Goal: Find contact information: Find contact information

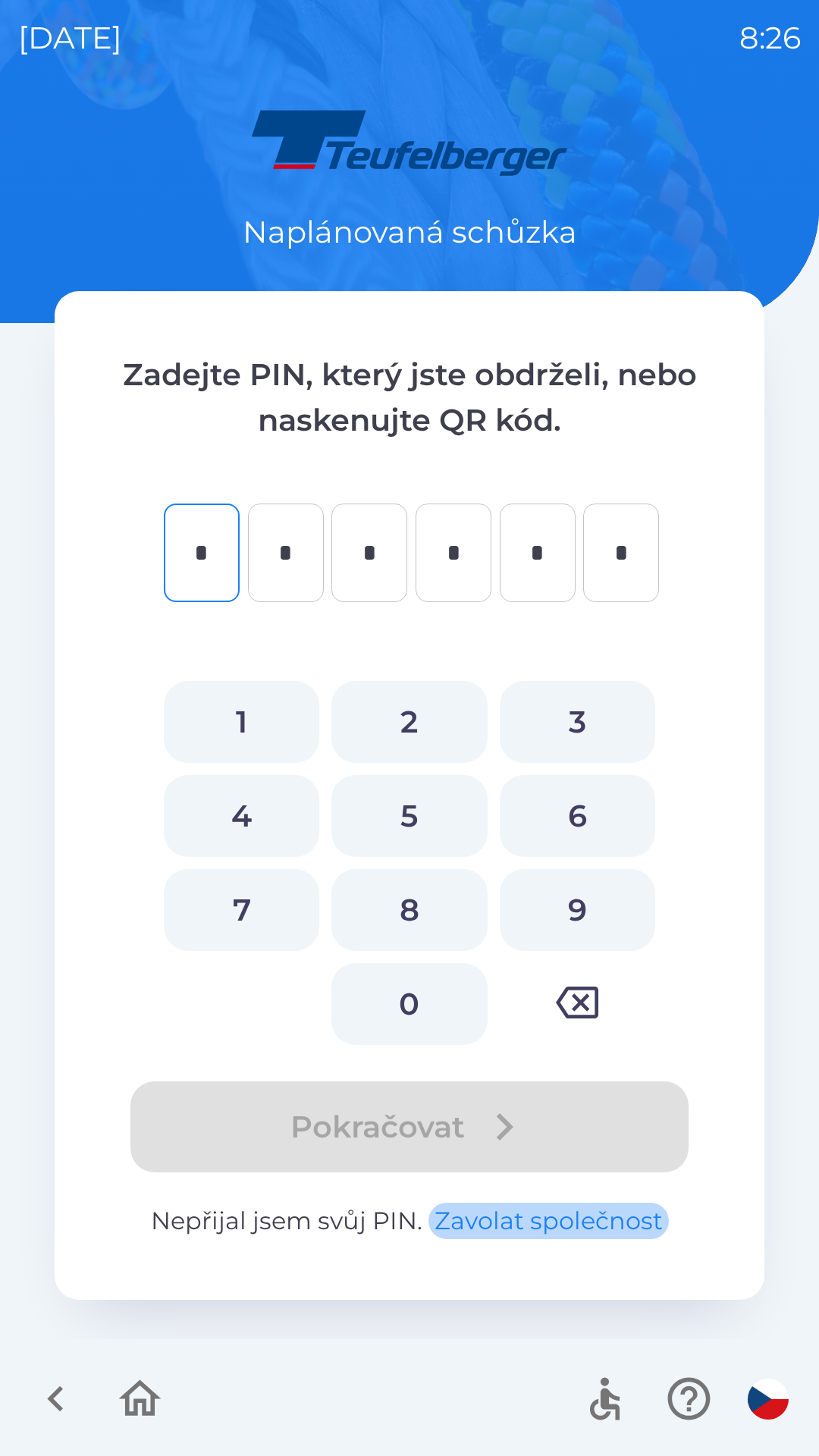
click at [551, 1229] on button "Zavolat společnost" at bounding box center [548, 1221] width 240 height 37
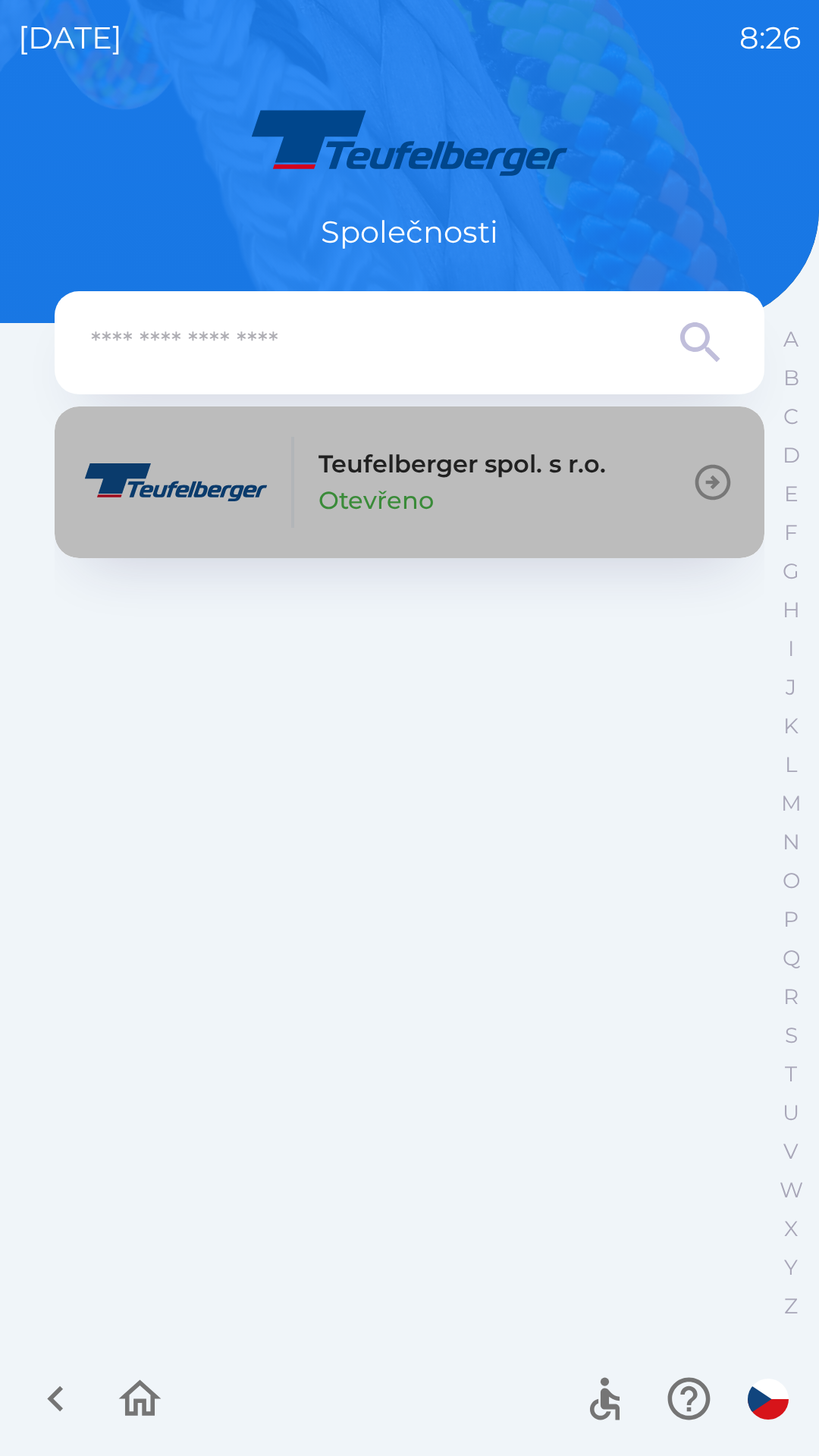
click at [420, 455] on p "Teufelberger spol. s r.o." at bounding box center [462, 464] width 288 height 37
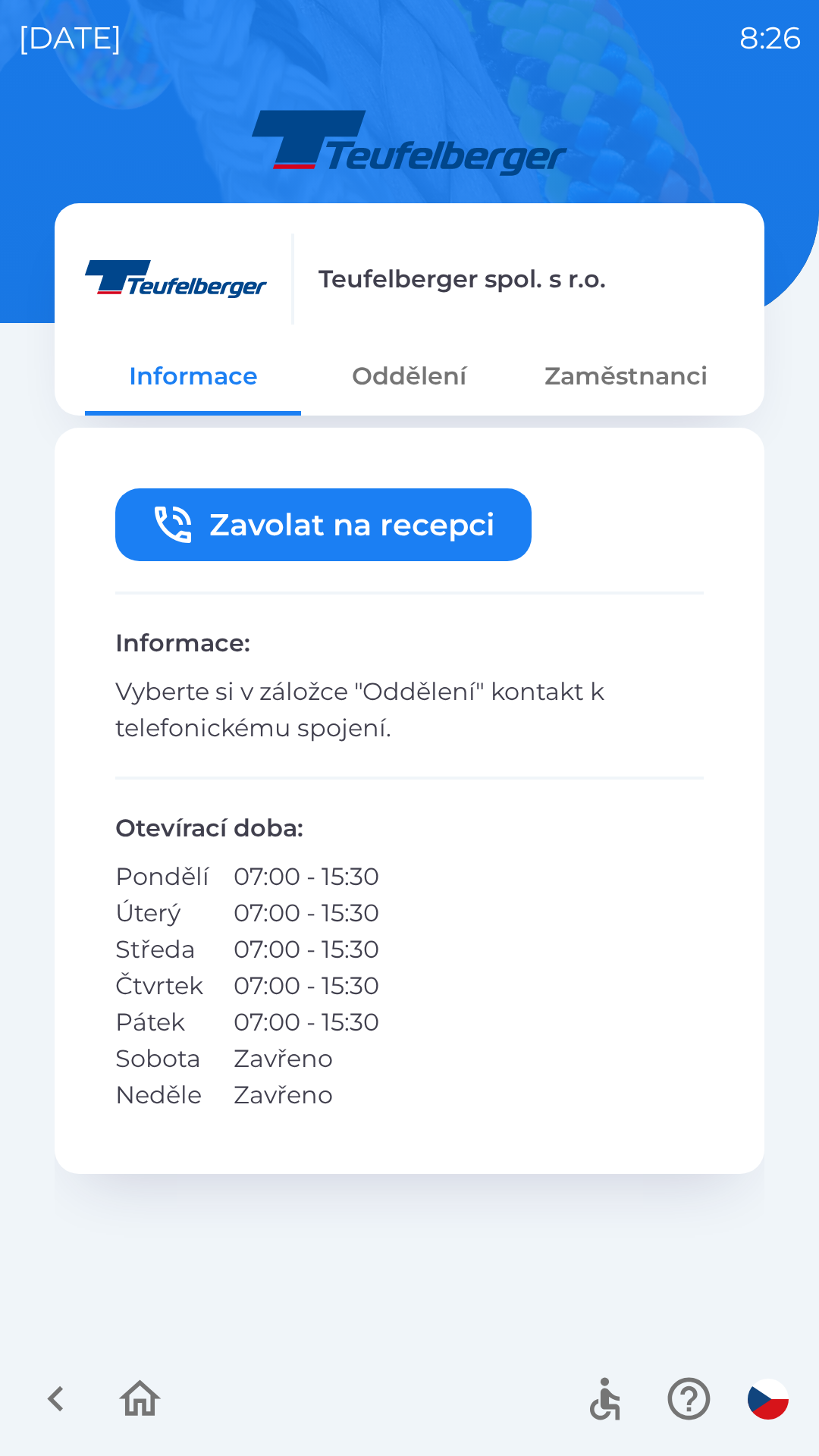
click at [300, 516] on button "Zavolat na recepci" at bounding box center [323, 524] width 416 height 73
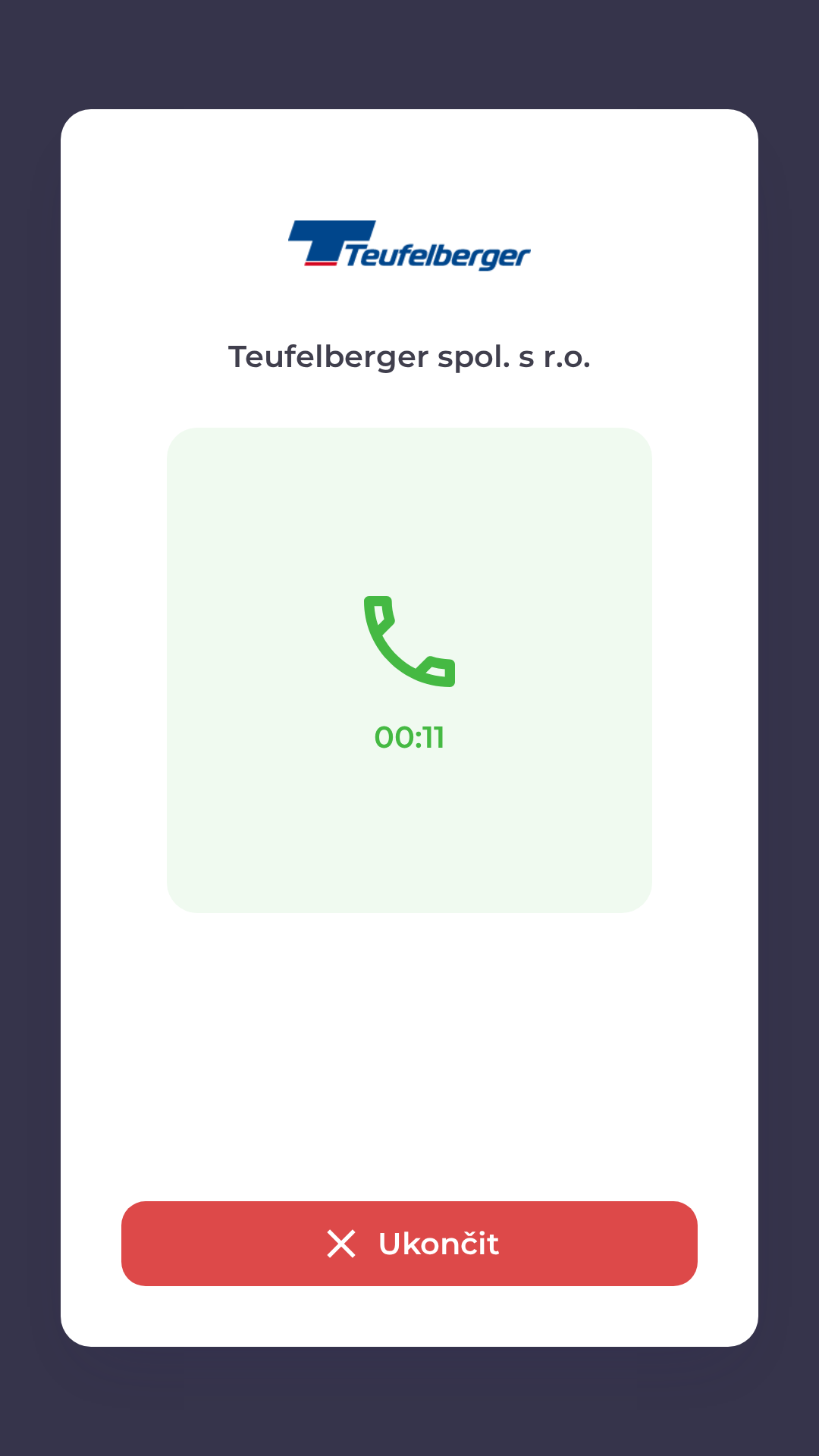
click at [420, 1243] on button "Ukončit" at bounding box center [409, 1243] width 576 height 85
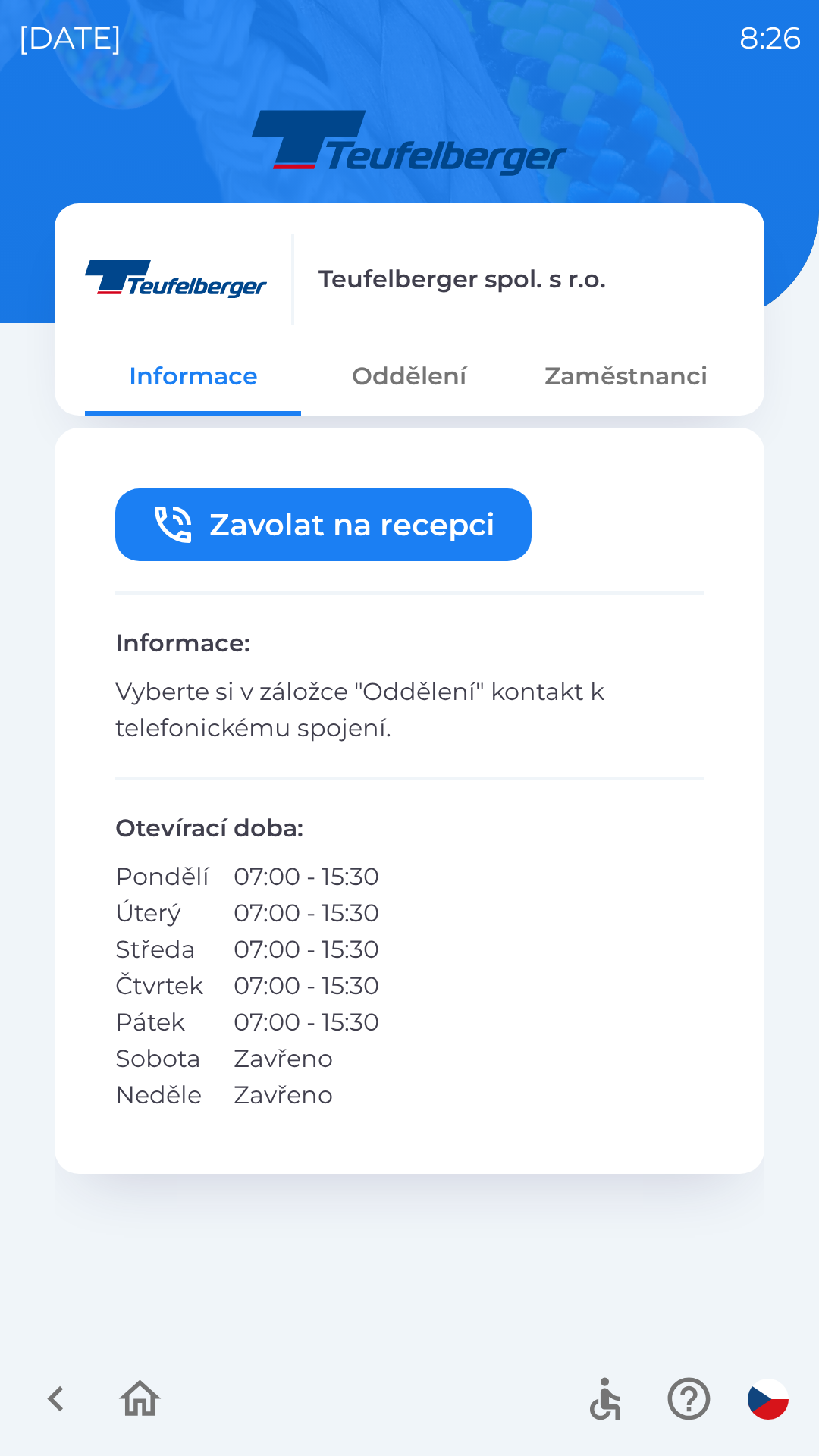
click at [623, 376] on button "Zaměstnanci" at bounding box center [626, 376] width 216 height 55
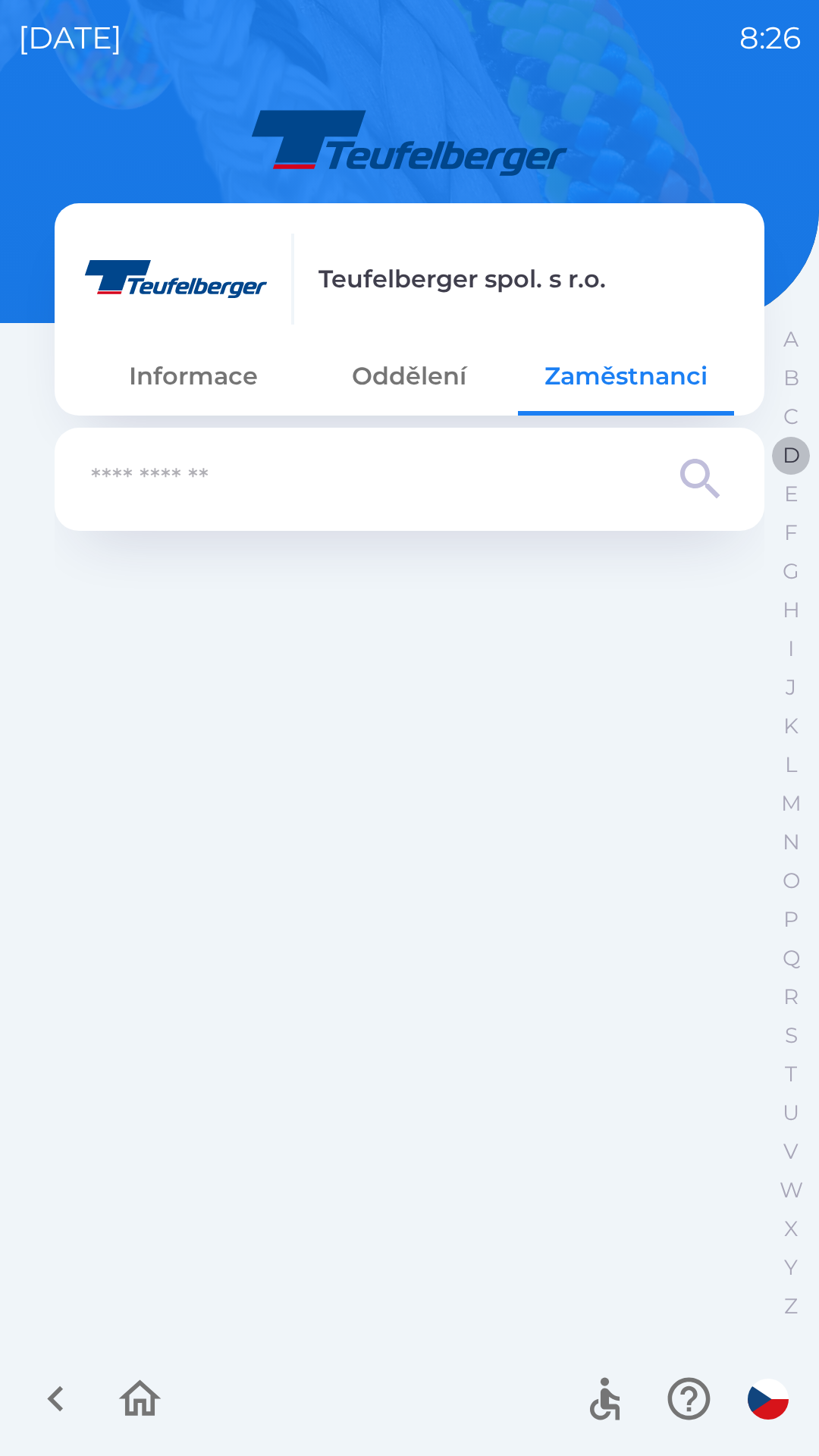
click at [789, 453] on p "D" at bounding box center [790, 455] width 17 height 27
click at [785, 1246] on button "X" at bounding box center [790, 1228] width 38 height 38
click at [187, 473] on input "text" at bounding box center [379, 479] width 576 height 42
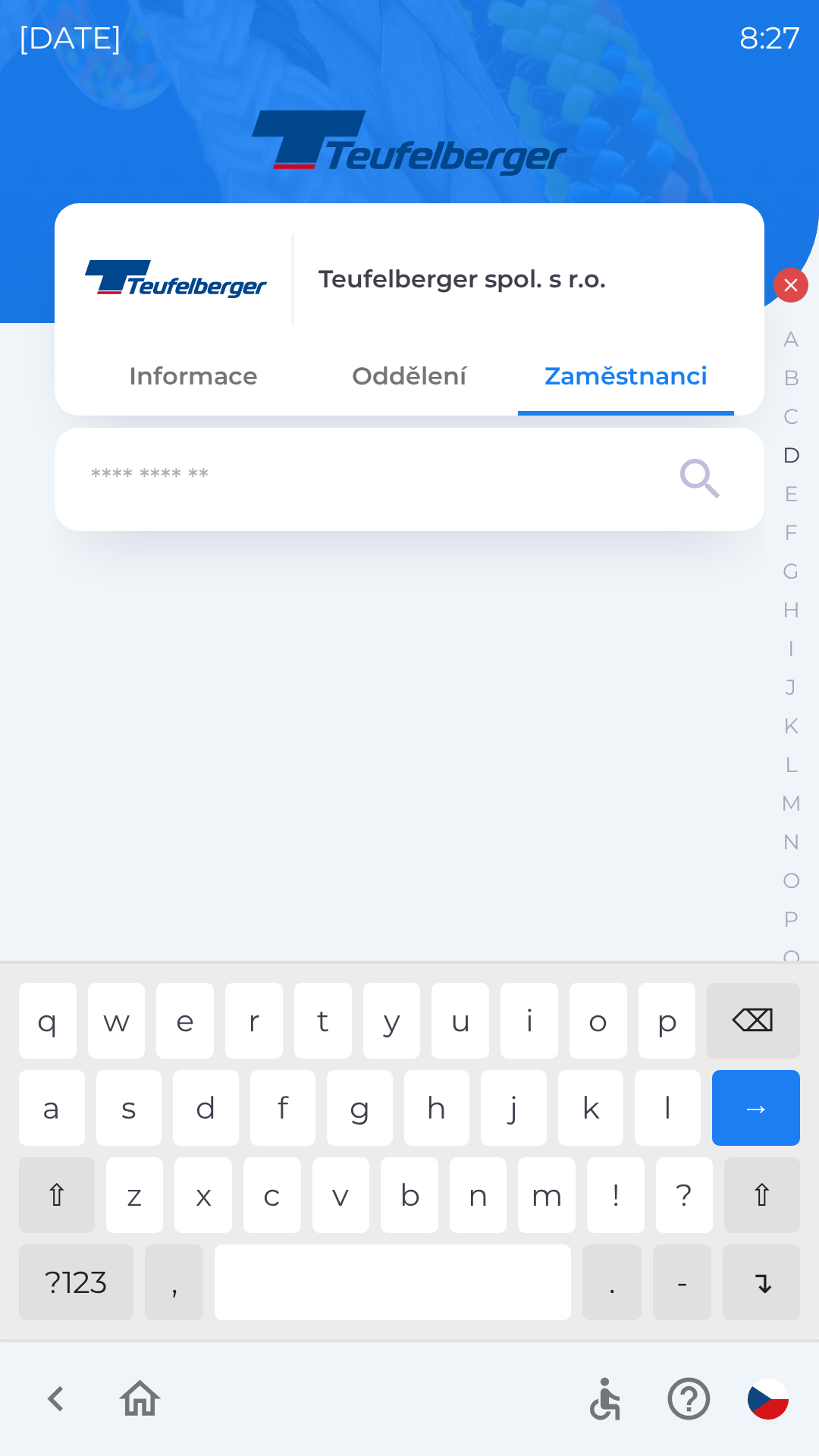
click at [790, 448] on p "D" at bounding box center [790, 455] width 17 height 27
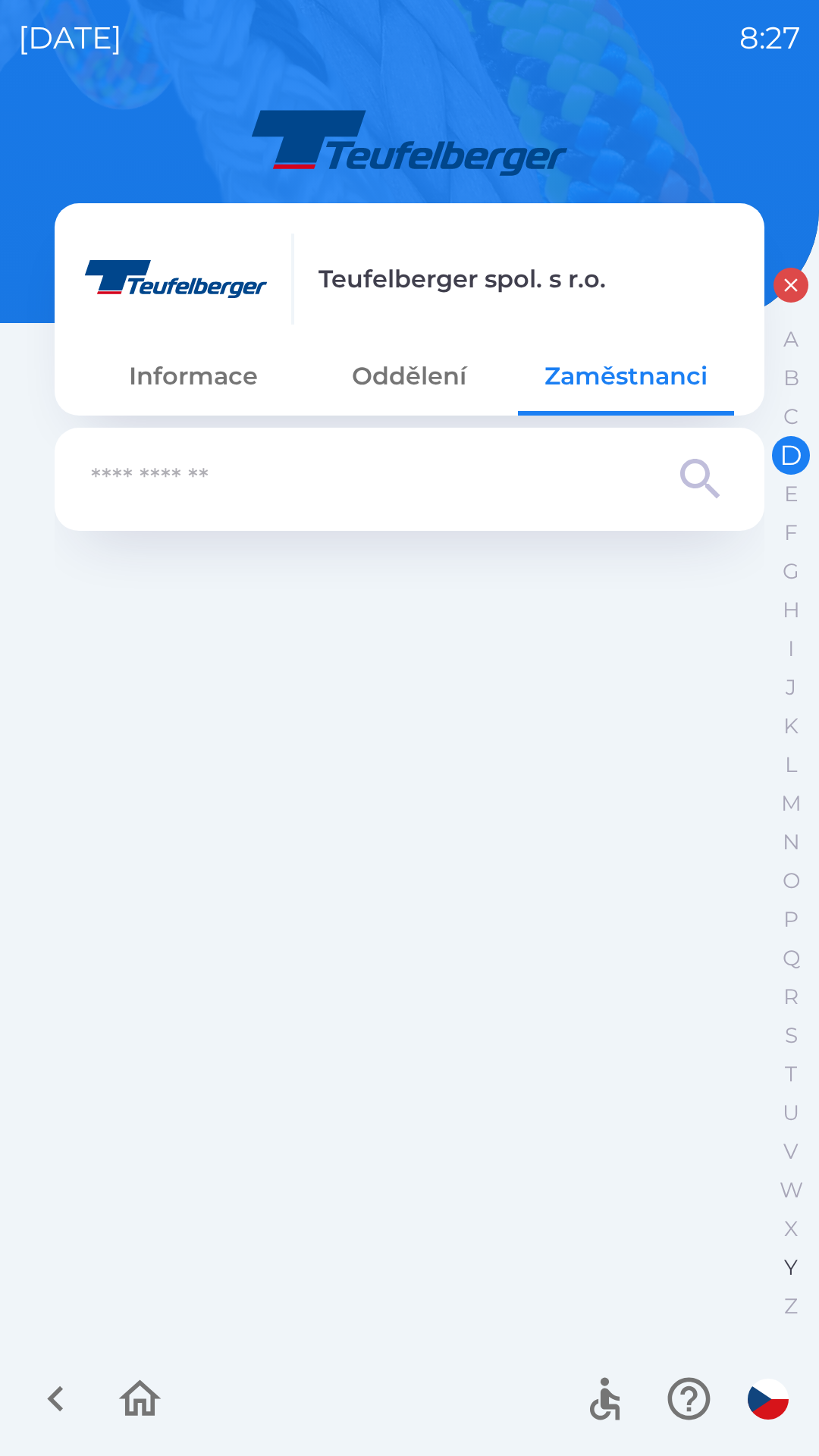
click at [786, 1254] on p "Y" at bounding box center [790, 1267] width 14 height 27
click at [789, 795] on p "M" at bounding box center [790, 803] width 20 height 27
click at [407, 490] on input "text" at bounding box center [379, 479] width 576 height 42
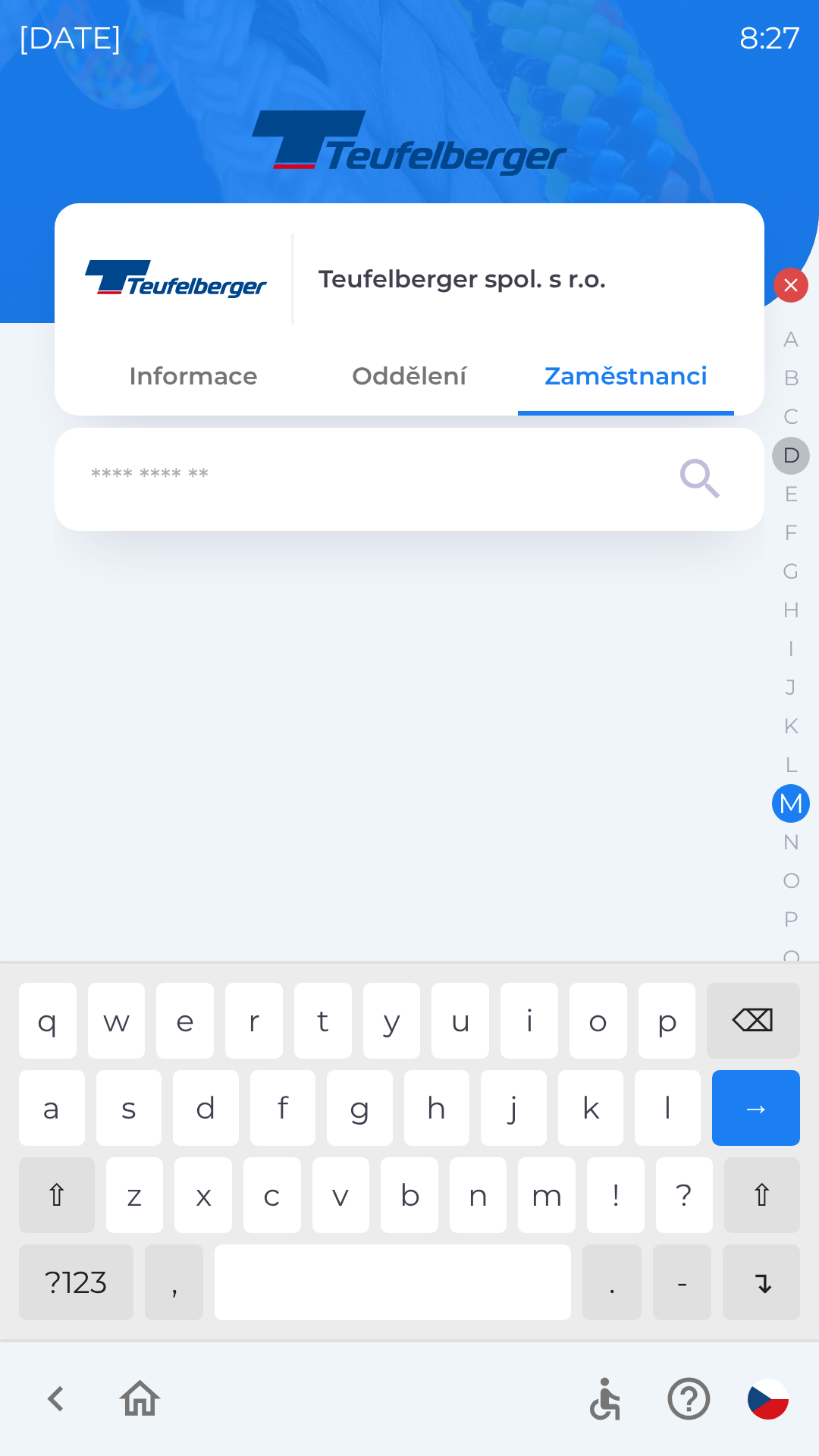
click at [795, 452] on p "D" at bounding box center [790, 455] width 17 height 27
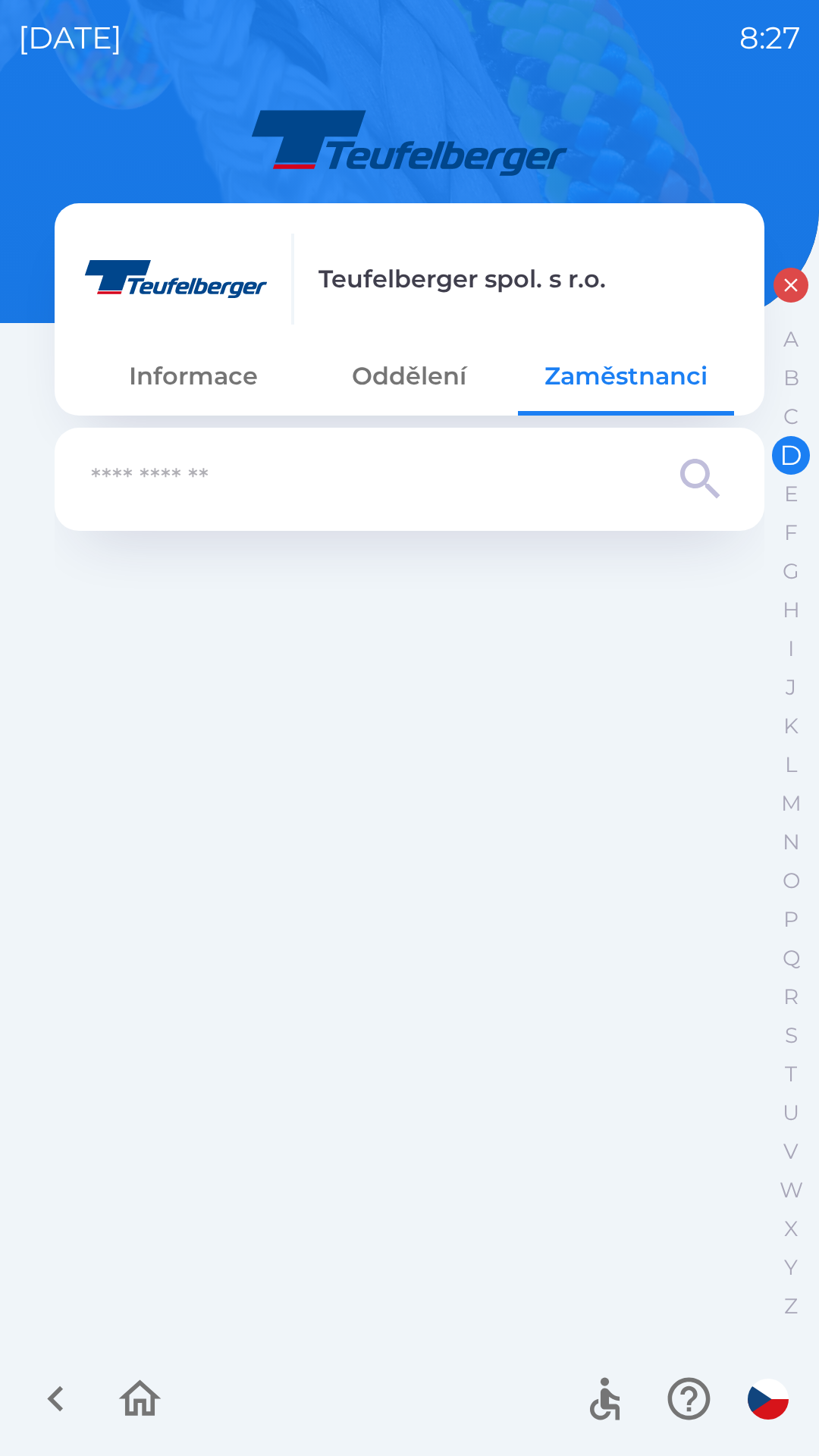
click at [146, 488] on input "text" at bounding box center [379, 479] width 576 height 42
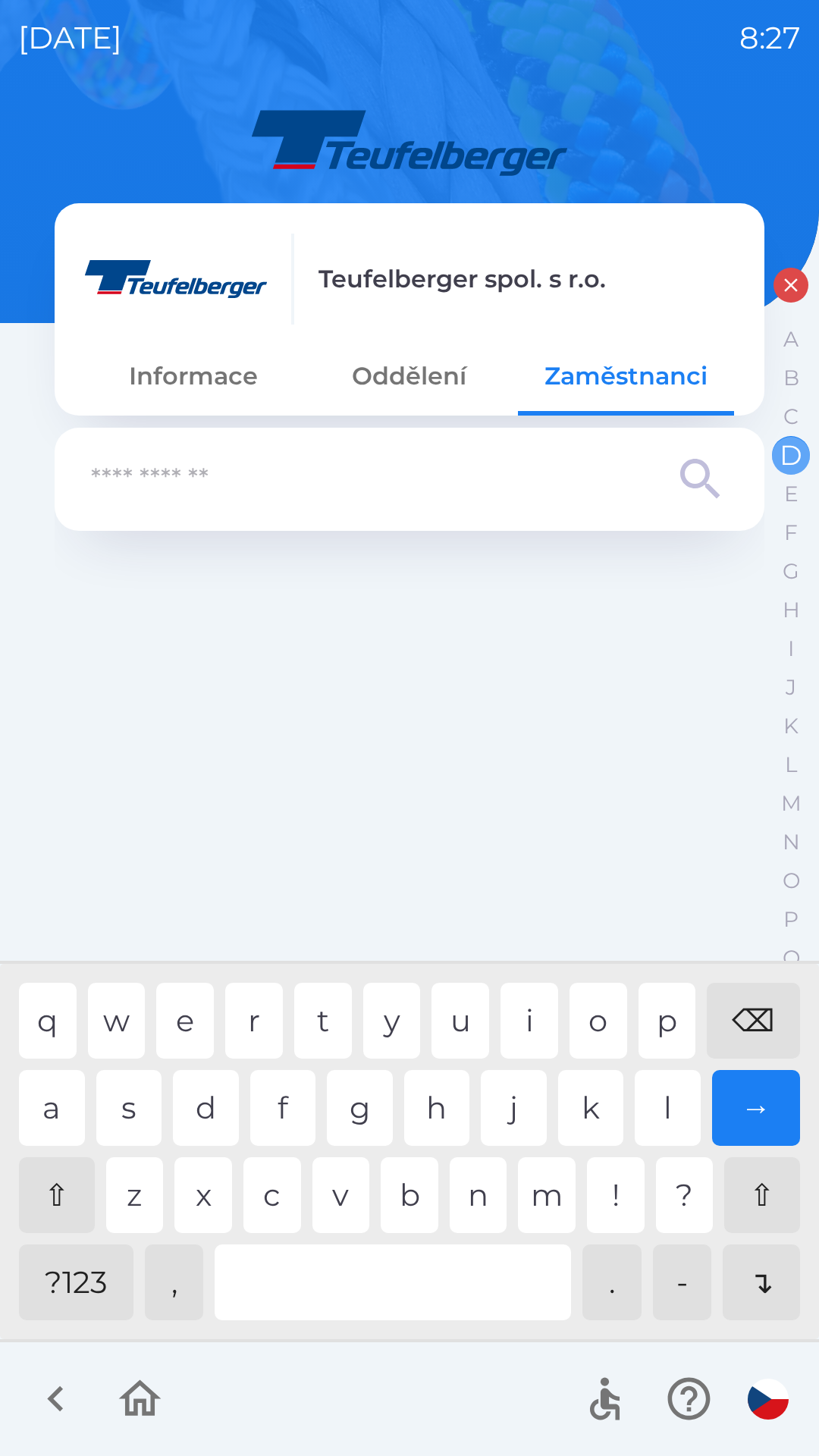
click at [791, 452] on p "D" at bounding box center [791, 455] width 23 height 27
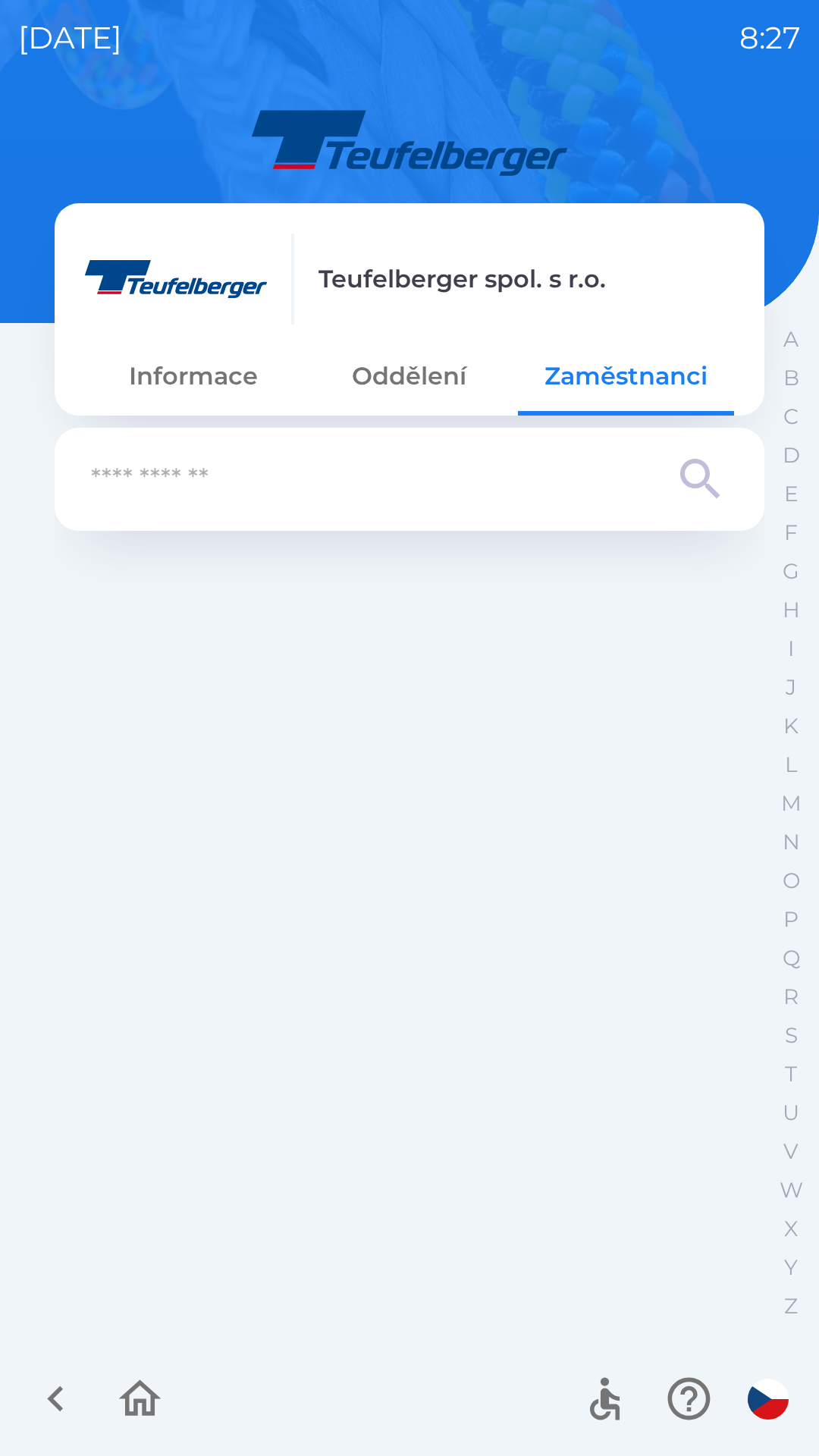
click at [147, 489] on input "text" at bounding box center [379, 479] width 576 height 42
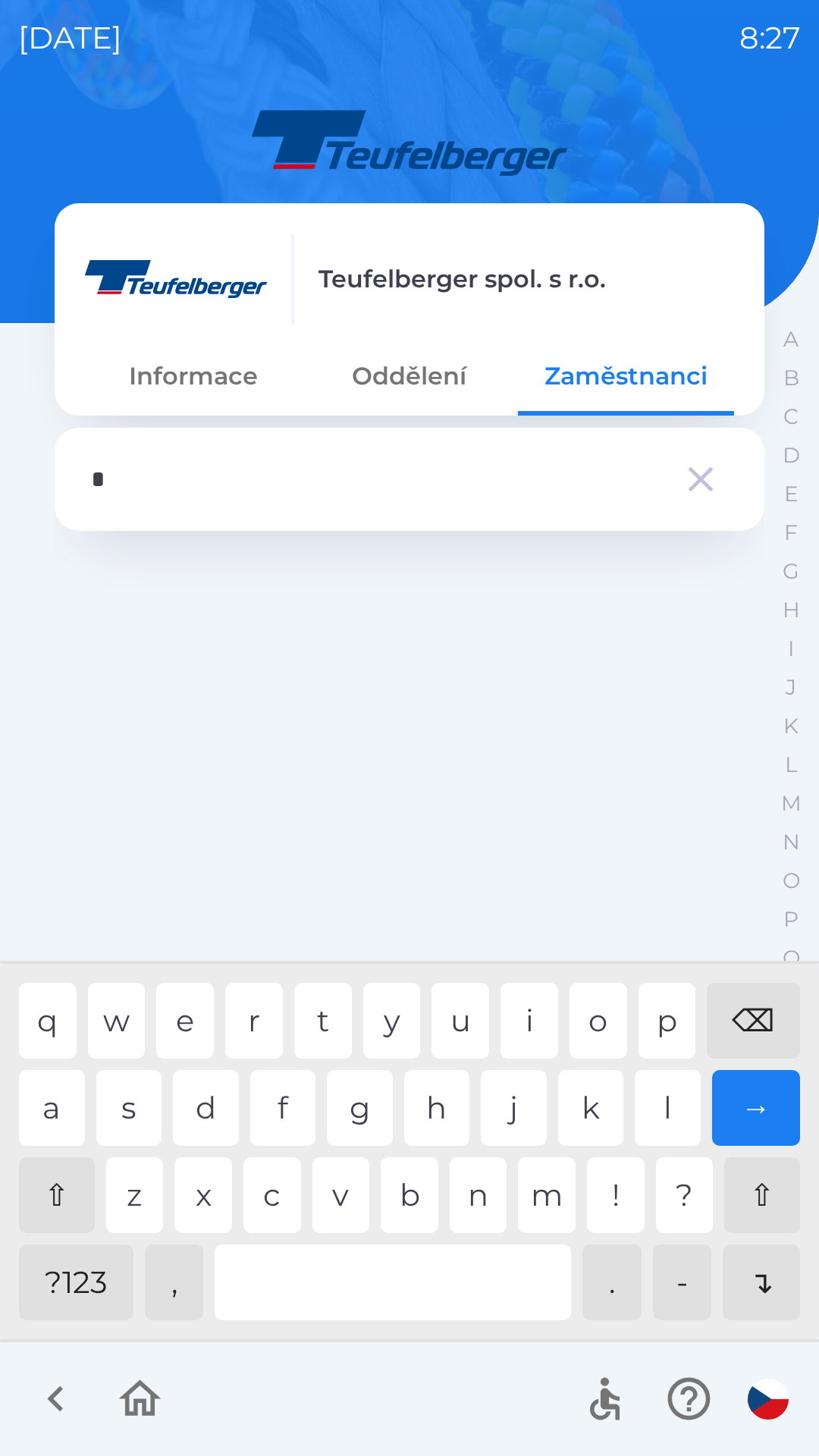
click at [228, 1108] on div "d" at bounding box center [205, 1107] width 66 height 76
click at [540, 1207] on div "m" at bounding box center [547, 1194] width 58 height 76
click at [775, 1115] on div "→" at bounding box center [756, 1107] width 89 height 76
click at [758, 1107] on div "→" at bounding box center [756, 1107] width 89 height 76
click at [740, 1106] on div "→" at bounding box center [756, 1107] width 89 height 76
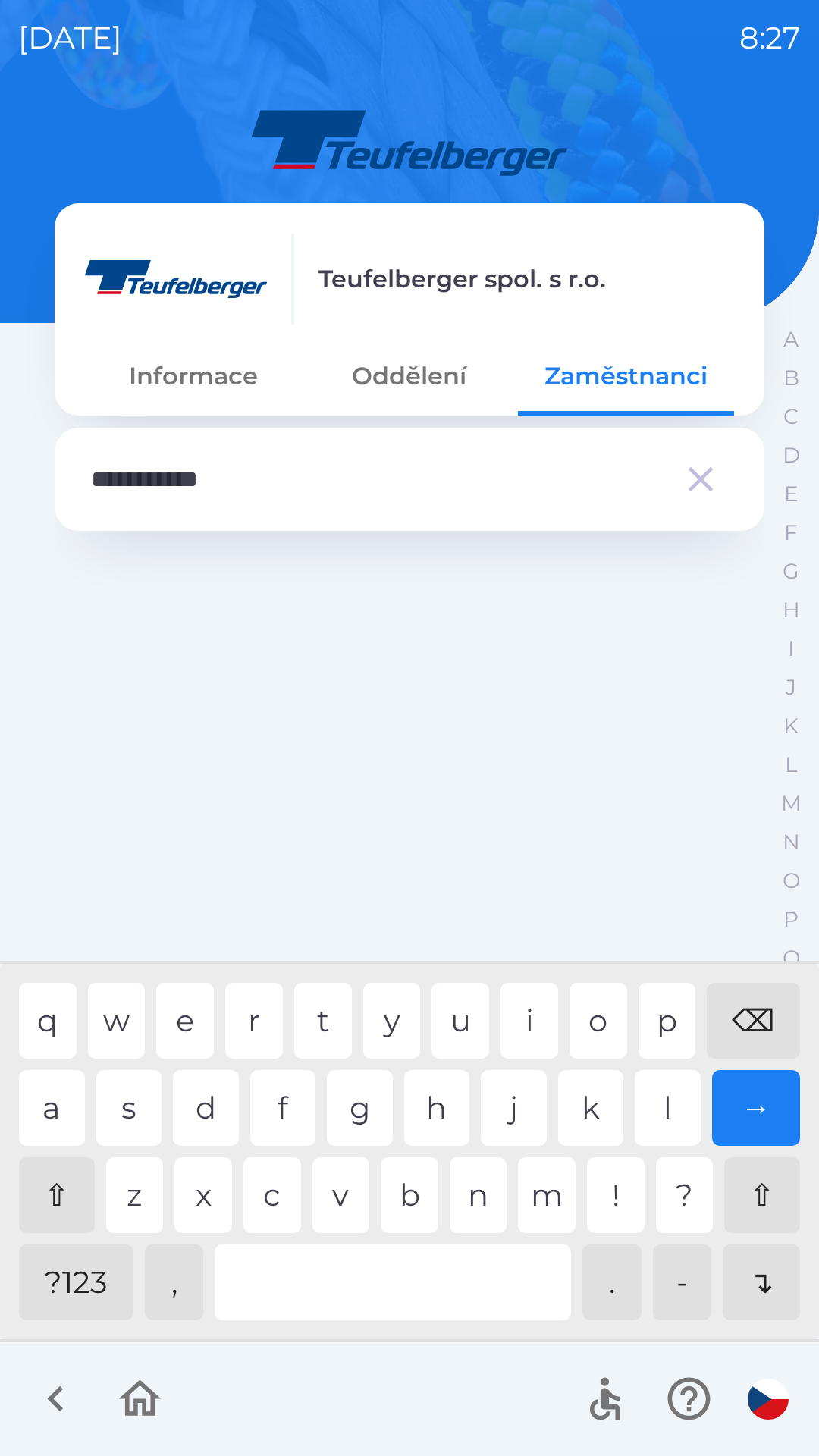
click at [728, 1105] on div "→" at bounding box center [756, 1107] width 89 height 76
click at [721, 1107] on div "→" at bounding box center [756, 1107] width 89 height 76
click at [713, 1106] on div "→" at bounding box center [756, 1107] width 89 height 76
click at [717, 1112] on div "→" at bounding box center [756, 1107] width 89 height 76
click at [704, 1109] on div "a s d f g h j k l →" at bounding box center [409, 1107] width 781 height 76
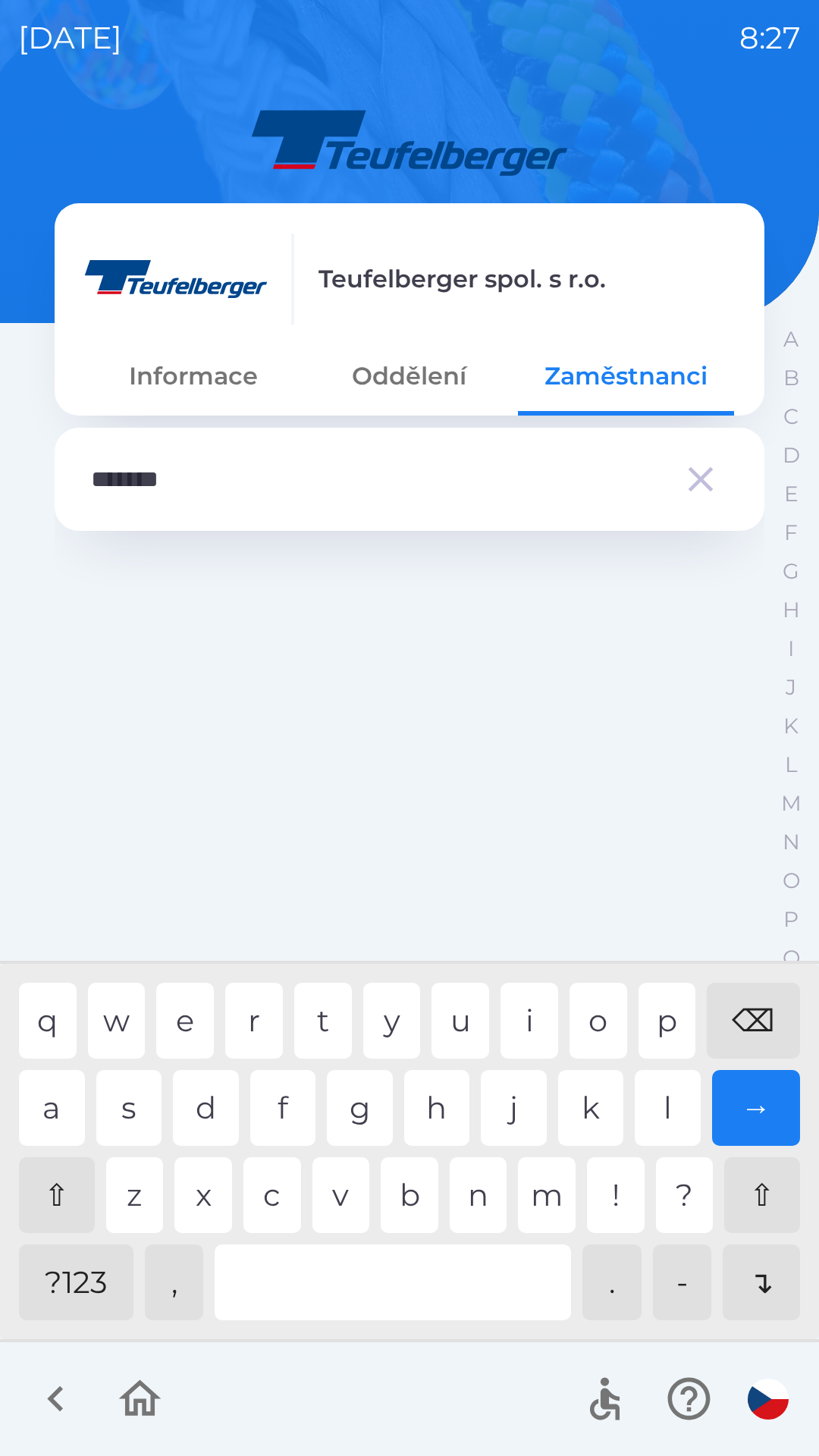
click at [741, 1020] on div "⌫" at bounding box center [753, 1020] width 93 height 76
click at [742, 1018] on div "⌫" at bounding box center [753, 1020] width 93 height 76
click at [745, 1023] on div "⌫" at bounding box center [753, 1020] width 93 height 76
click at [596, 1023] on div "o" at bounding box center [598, 1020] width 58 height 76
type input "********"
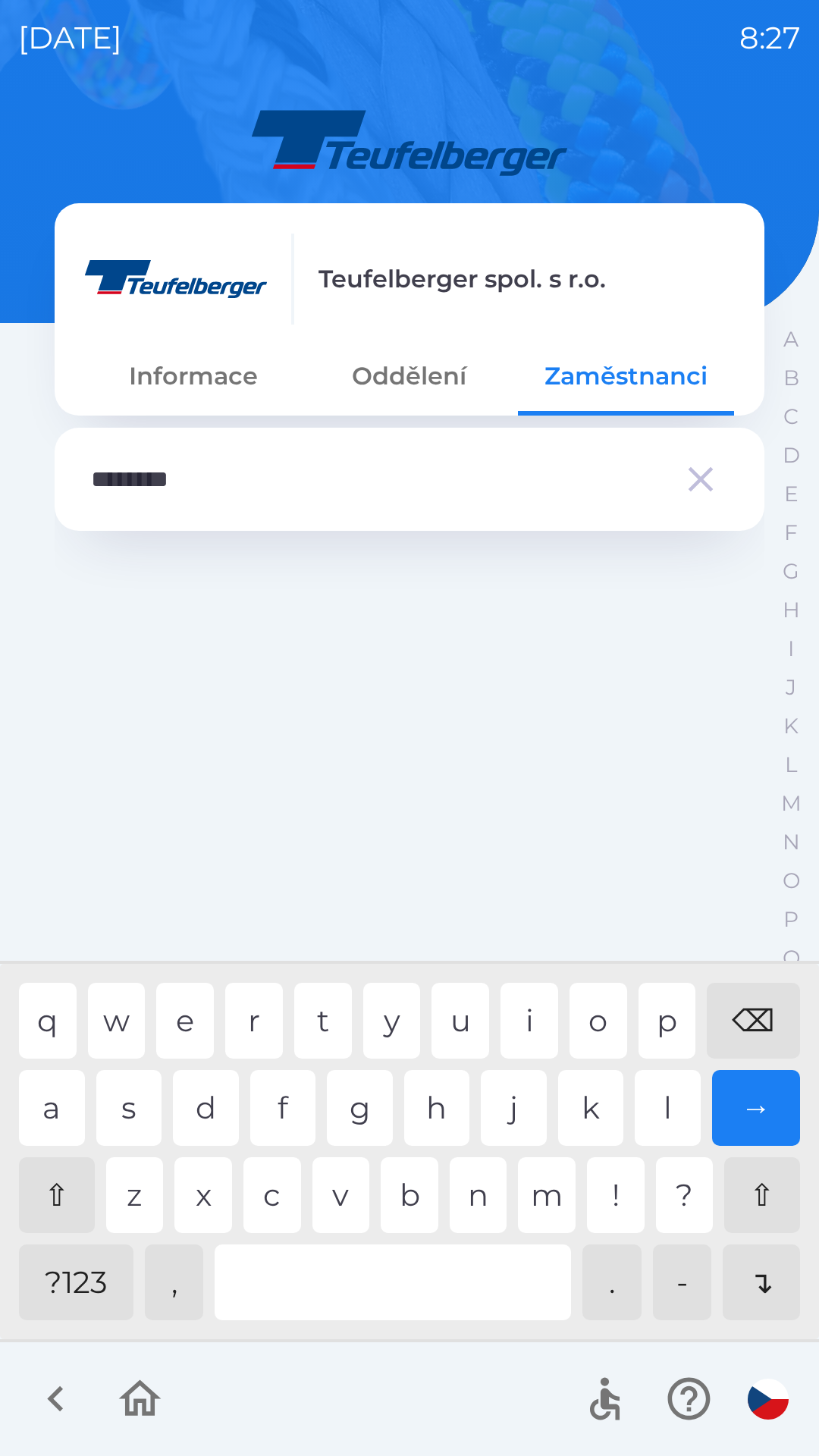
click at [751, 1265] on div at bounding box center [409, 938] width 710 height 790
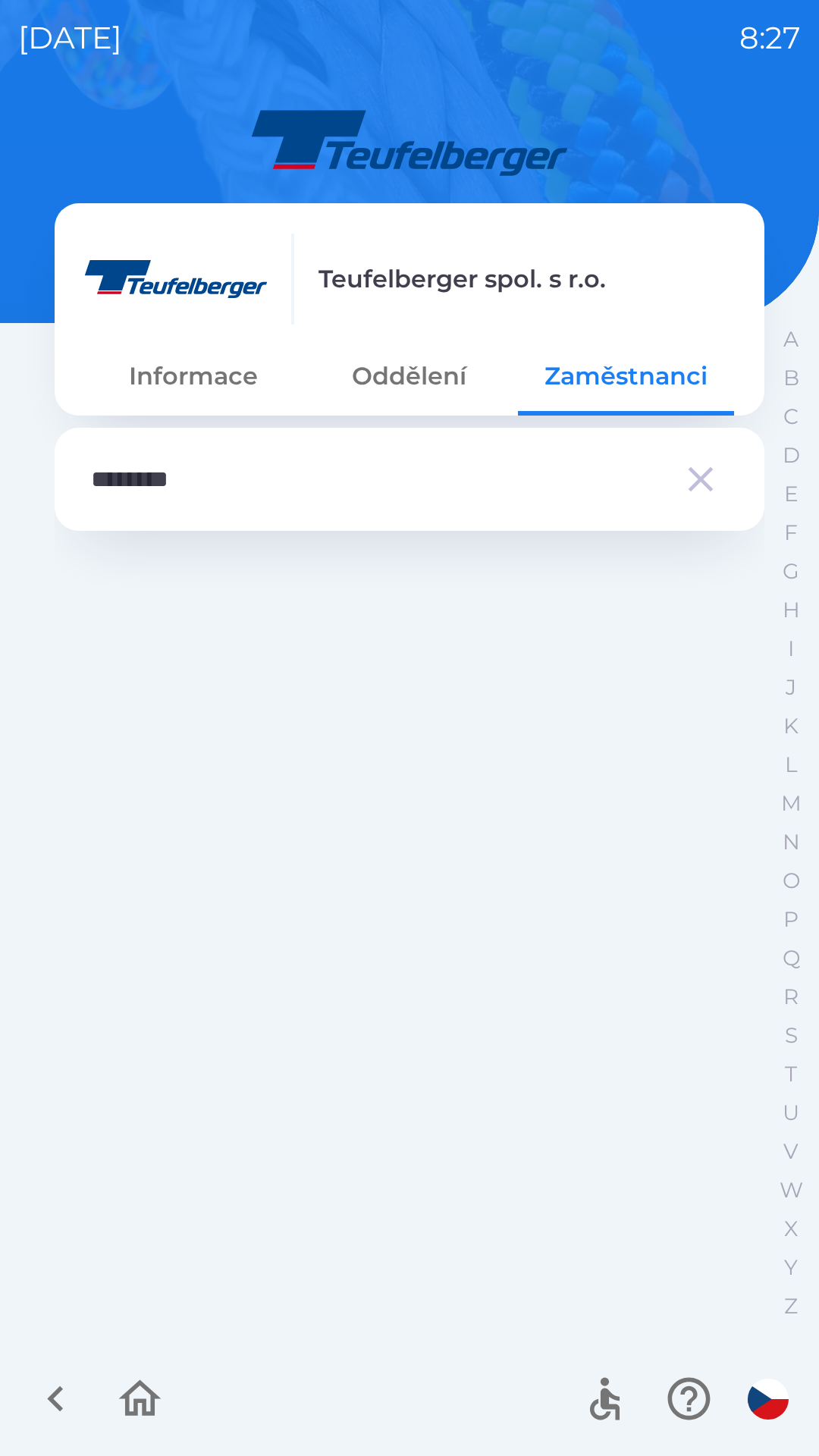
click at [247, 493] on input "********" at bounding box center [379, 479] width 576 height 42
click at [710, 480] on icon "button" at bounding box center [701, 479] width 42 height 42
